Goal: Information Seeking & Learning: Learn about a topic

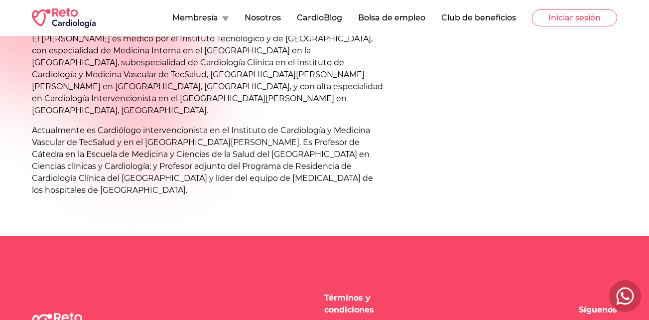
scroll to position [143, 0]
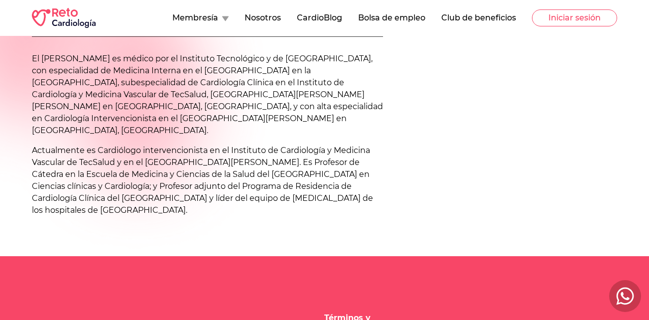
click at [287, 145] on p "Actualmente es Cardiólogo intervencionista en el Instituto de Cardiología y Med…" at bounding box center [207, 181] width 351 height 72
drag, startPoint x: 287, startPoint y: 139, endPoint x: 121, endPoint y: 154, distance: 166.1
click at [121, 154] on p "Actualmente es Cardiólogo intervencionista en el Instituto de Cardiología y Med…" at bounding box center [207, 181] width 351 height 72
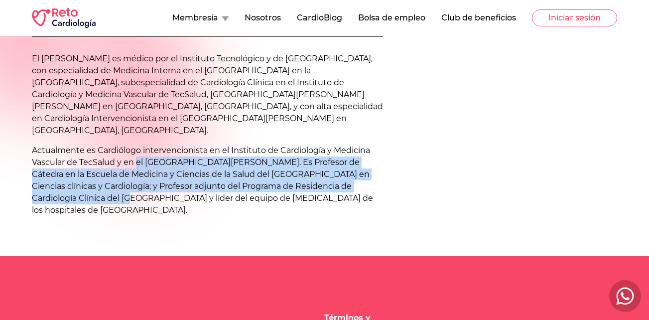
drag, startPoint x: 140, startPoint y: 151, endPoint x: 363, endPoint y: 181, distance: 225.2
click at [363, 181] on p "Actualmente es Cardiólogo intervencionista en el Instituto de Cardiología y Med…" at bounding box center [207, 181] width 351 height 72
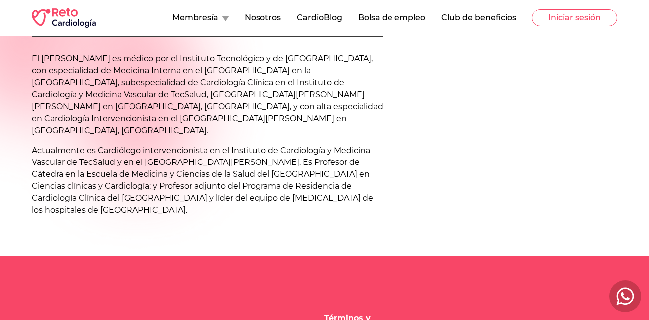
drag, startPoint x: 363, startPoint y: 181, endPoint x: 339, endPoint y: 203, distance: 32.5
click at [345, 204] on p "Actualmente es Cardiólogo intervencionista en el Instituto de Cardiología y Med…" at bounding box center [207, 181] width 351 height 72
click at [236, 163] on p "Actualmente es Cardiólogo intervencionista en el Instituto de Cardiología y Med…" at bounding box center [207, 181] width 351 height 72
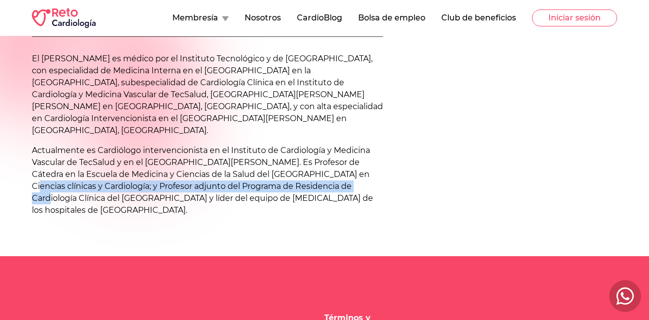
drag, startPoint x: 317, startPoint y: 166, endPoint x: 327, endPoint y: 180, distance: 16.5
click at [327, 180] on p "Actualmente es Cardiólogo intervencionista en el Instituto de Cardiología y Med…" at bounding box center [207, 181] width 351 height 72
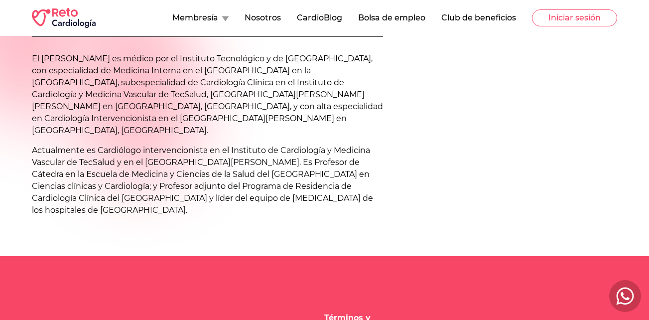
drag, startPoint x: 327, startPoint y: 180, endPoint x: 313, endPoint y: 202, distance: 25.7
click at [313, 202] on p "Actualmente es Cardiólogo intervencionista en el Instituto de Cardiología y Med…" at bounding box center [207, 181] width 351 height 72
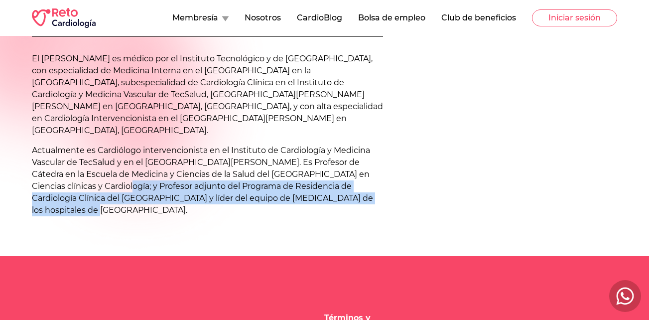
drag, startPoint x: 44, startPoint y: 174, endPoint x: 351, endPoint y: 191, distance: 307.9
click at [351, 191] on p "Actualmente es Cardiólogo intervencionista en el Instituto de Cardiología y Med…" at bounding box center [207, 181] width 351 height 72
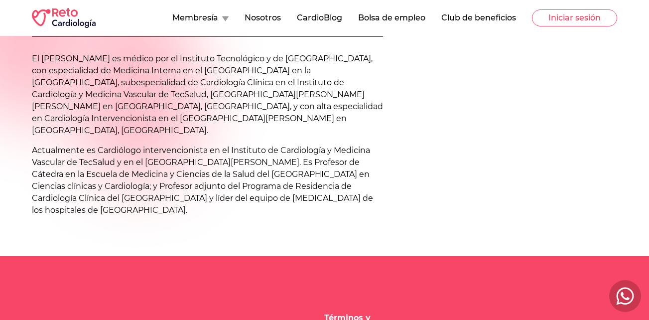
drag, startPoint x: 351, startPoint y: 191, endPoint x: 328, endPoint y: 200, distance: 25.1
click at [336, 200] on p "Actualmente es Cardiólogo intervencionista en el Instituto de Cardiología y Med…" at bounding box center [207, 181] width 351 height 72
drag, startPoint x: 127, startPoint y: 179, endPoint x: 231, endPoint y: 206, distance: 108.0
click at [231, 206] on div "[PERSON_NAME] El [PERSON_NAME] es médico por el Instituto Tecnológico y de [GEO…" at bounding box center [207, 74] width 351 height 299
click at [231, 207] on div "[PERSON_NAME] El [PERSON_NAME] es médico por el Instituto Tecnológico y de [GEO…" at bounding box center [207, 74] width 351 height 299
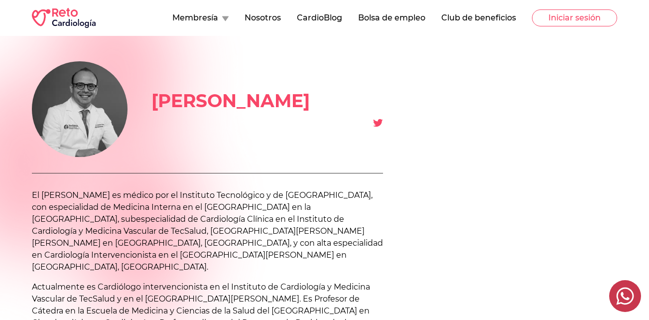
scroll to position [0, 0]
